Goal: Entertainment & Leisure: Consume media (video, audio)

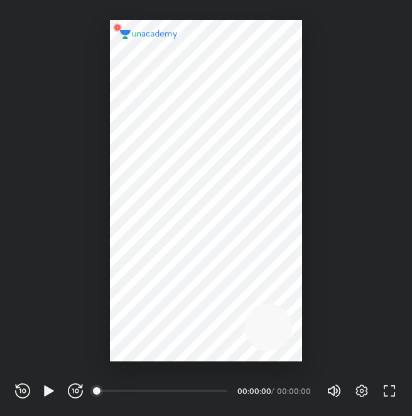
click at [80, 187] on div at bounding box center [206, 181] width 412 height 362
click at [50, 390] on icon "button" at bounding box center [48, 391] width 9 height 11
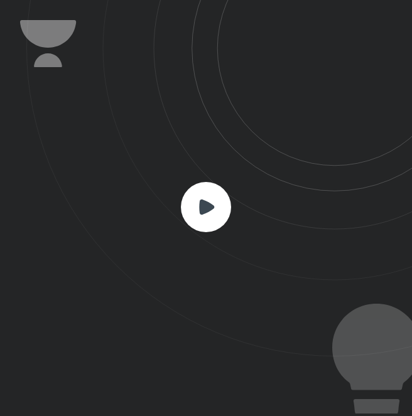
click at [201, 203] on icon at bounding box center [206, 206] width 15 height 15
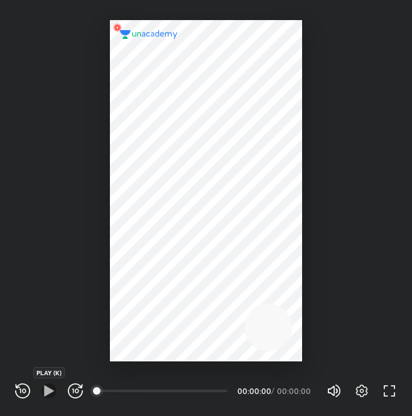
click at [48, 386] on icon "button" at bounding box center [48, 391] width 15 height 15
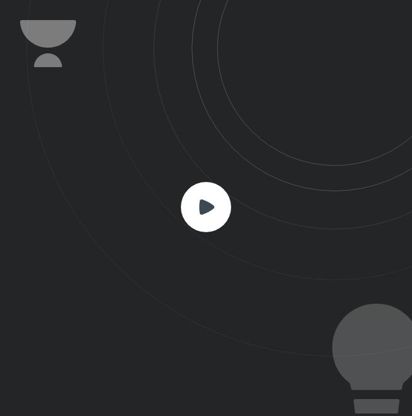
click at [215, 202] on rect at bounding box center [206, 207] width 50 height 50
click at [204, 204] on icon at bounding box center [206, 206] width 15 height 15
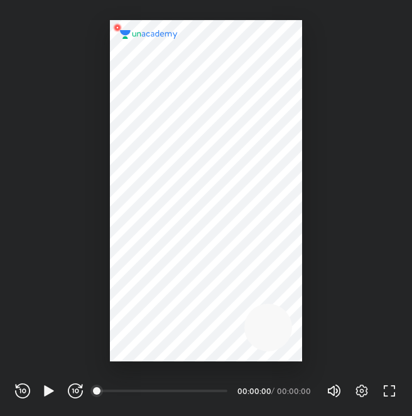
click at [106, 308] on div at bounding box center [206, 181] width 412 height 362
click at [49, 385] on icon "button" at bounding box center [48, 391] width 15 height 15
